Goal: Task Accomplishment & Management: Manage account settings

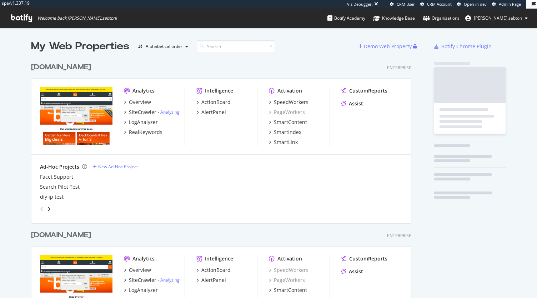
scroll to position [412, 380]
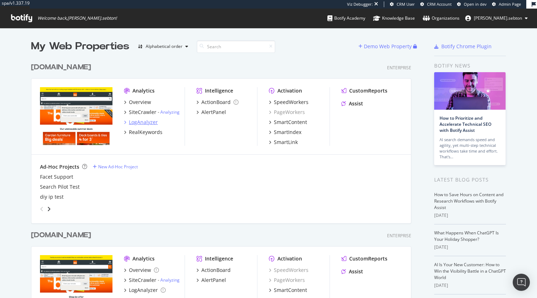
click at [151, 123] on div "LogAnalyzer" at bounding box center [143, 122] width 29 height 7
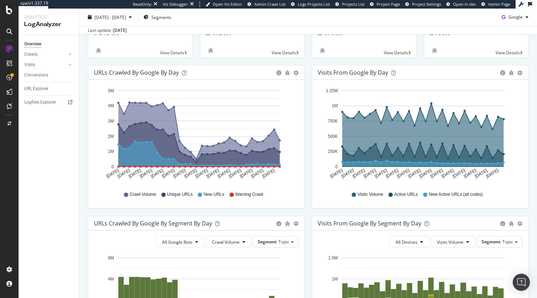
scroll to position [36, 0]
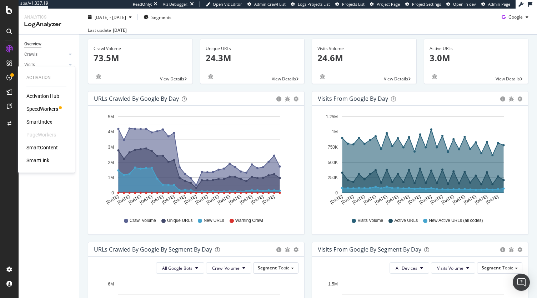
click at [50, 109] on div "SpeedWorkers" at bounding box center [42, 108] width 32 height 7
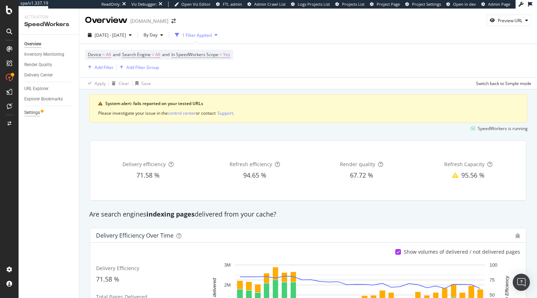
click at [29, 112] on div "Settings" at bounding box center [32, 113] width 16 height 8
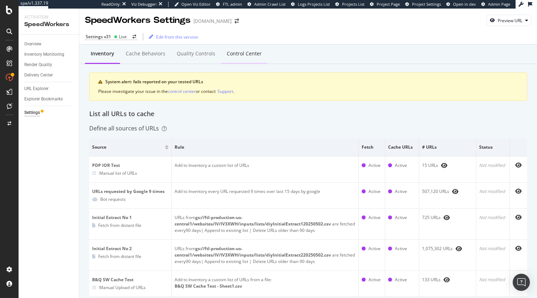
click at [235, 55] on div "Control Center" at bounding box center [244, 53] width 35 height 7
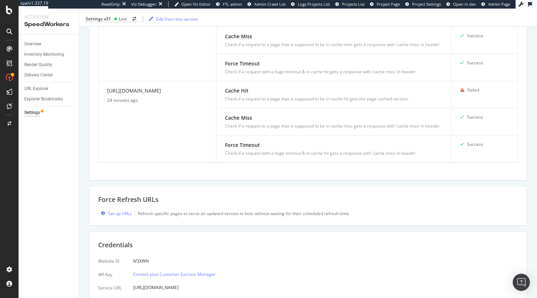
scroll to position [308, 0]
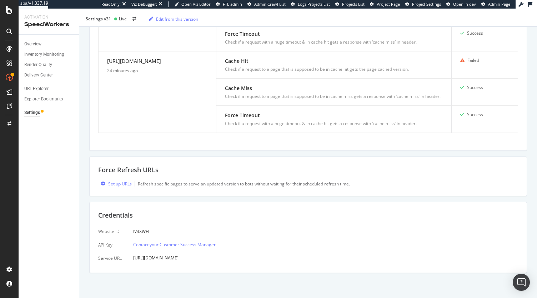
click at [119, 181] on div "Set up URLs" at bounding box center [120, 184] width 24 height 6
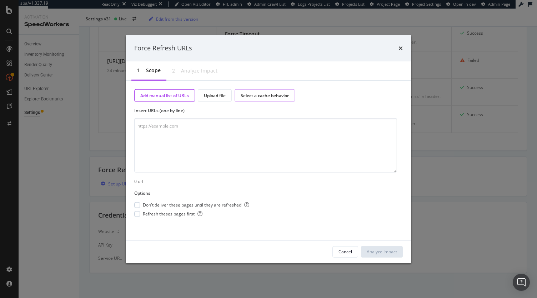
click at [255, 96] on div "Select a cache behavior" at bounding box center [265, 95] width 48 height 6
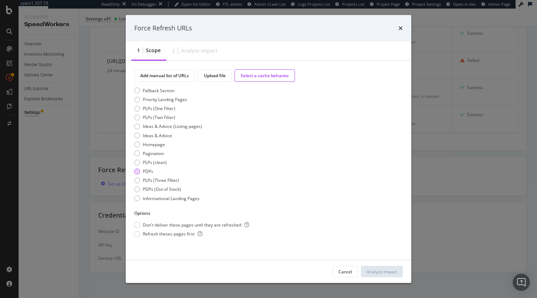
click at [137, 173] on div "PDPs" at bounding box center [137, 172] width 6 height 6
click at [138, 189] on div "PDPs (Out of Stock)" at bounding box center [137, 189] width 6 height 6
click at [137, 171] on div "PDPs" at bounding box center [137, 172] width 6 height 6
click at [149, 224] on span "Don't deliver these pages until they are refreshed" at bounding box center [196, 225] width 106 height 6
click at [151, 233] on span "Refresh theses pages first" at bounding box center [173, 234] width 60 height 6
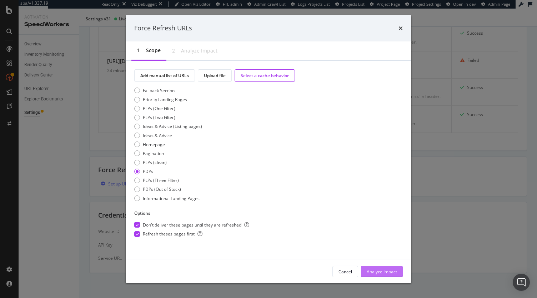
click at [375, 274] on div "Analyze Impact" at bounding box center [382, 271] width 30 height 6
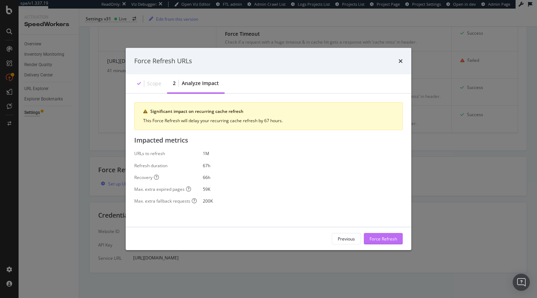
click at [384, 238] on div "Force Refresh" at bounding box center [384, 238] width 28 height 6
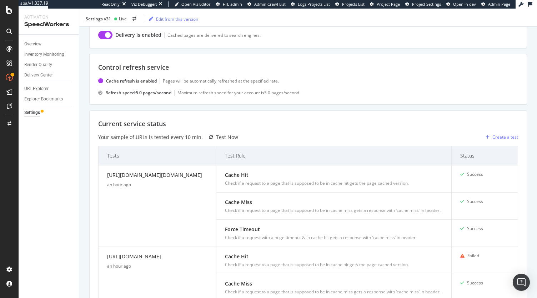
scroll to position [0, 0]
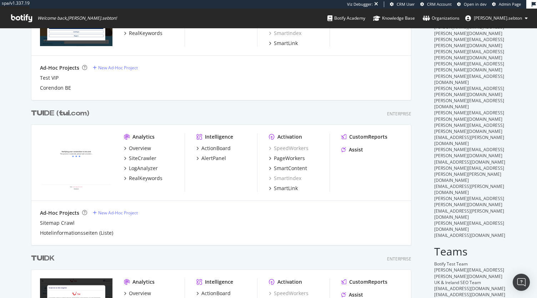
scroll to position [128, 0]
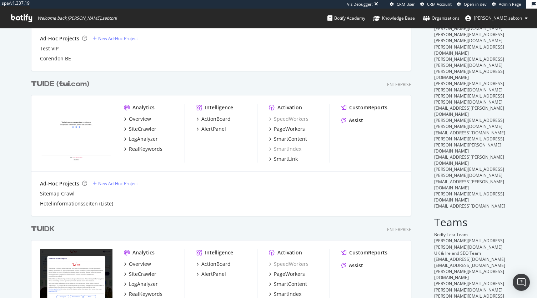
type input "tui"
click at [69, 88] on div "TUI DE ( tui .com)" at bounding box center [60, 84] width 58 height 10
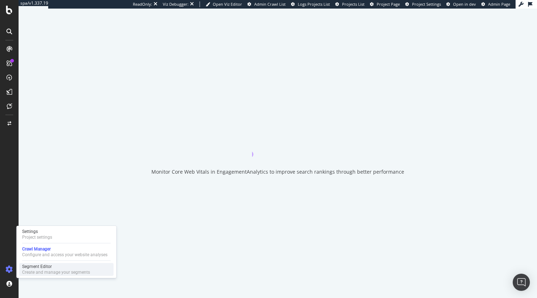
click at [37, 271] on div "Create and manage your segments" at bounding box center [56, 272] width 68 height 6
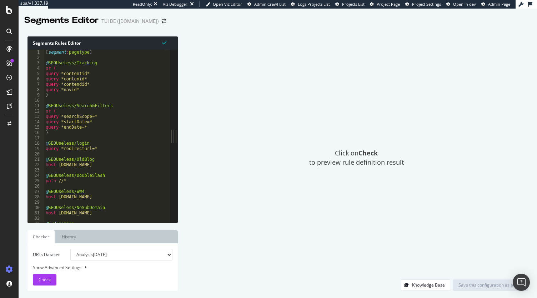
type textarea "query *startDate=*"
click at [122, 120] on div "[ segment : pagetype ] @ SEOUseless/Tracking or ( query *contentid* query *cont…" at bounding box center [104, 142] width 120 height 184
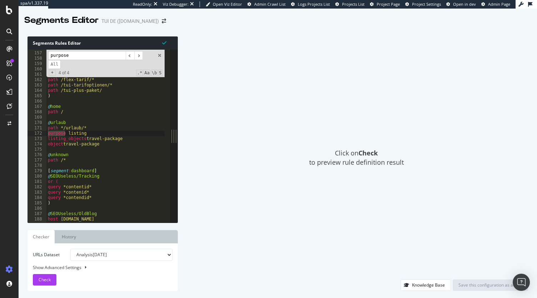
scroll to position [246, 0]
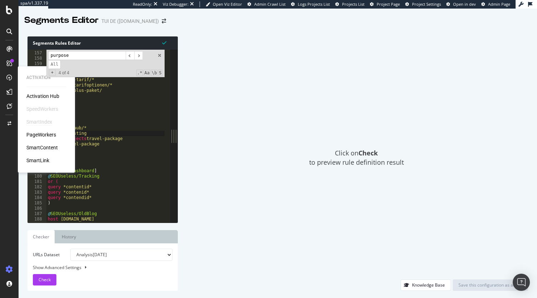
type input "purpose"
click at [43, 122] on div "SmartIndex" at bounding box center [39, 121] width 26 height 7
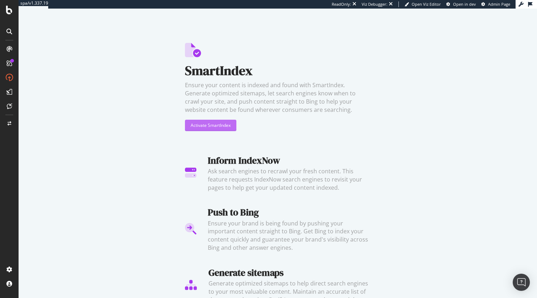
scroll to position [14, 0]
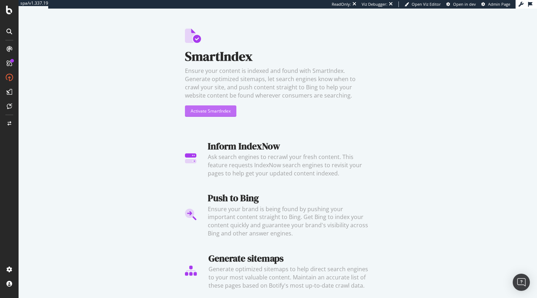
click at [209, 110] on div "Activate SmartIndex" at bounding box center [211, 111] width 40 height 6
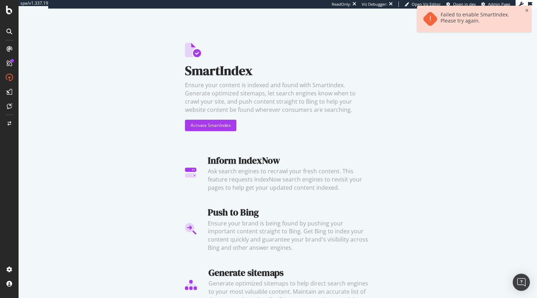
click at [530, 2] on icon at bounding box center [530, 4] width 4 height 5
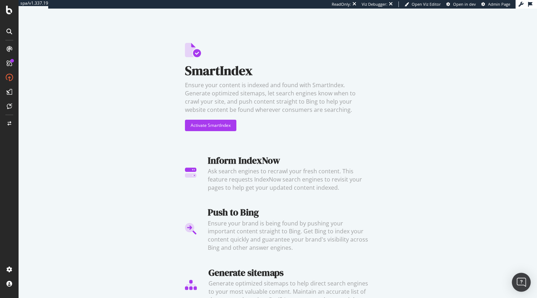
click at [525, 283] on img "Open Intercom Messenger" at bounding box center [521, 282] width 9 height 9
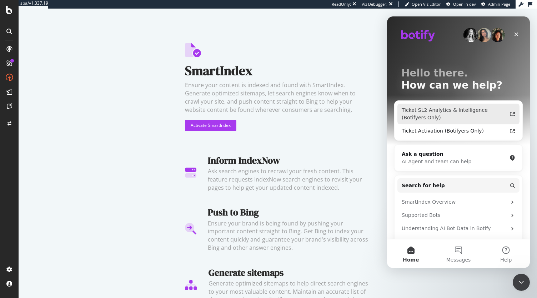
click at [472, 110] on div "Ticket SL2 Analytics & Intelligence (Botifyers Only)" at bounding box center [454, 113] width 105 height 15
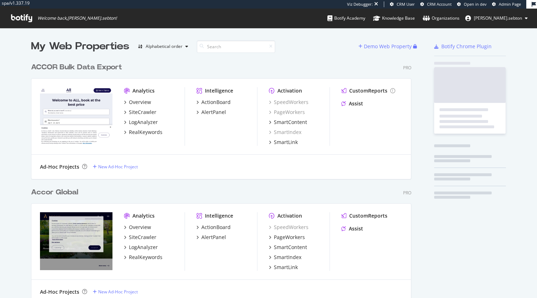
scroll to position [1538, 380]
